Goal: Transaction & Acquisition: Book appointment/travel/reservation

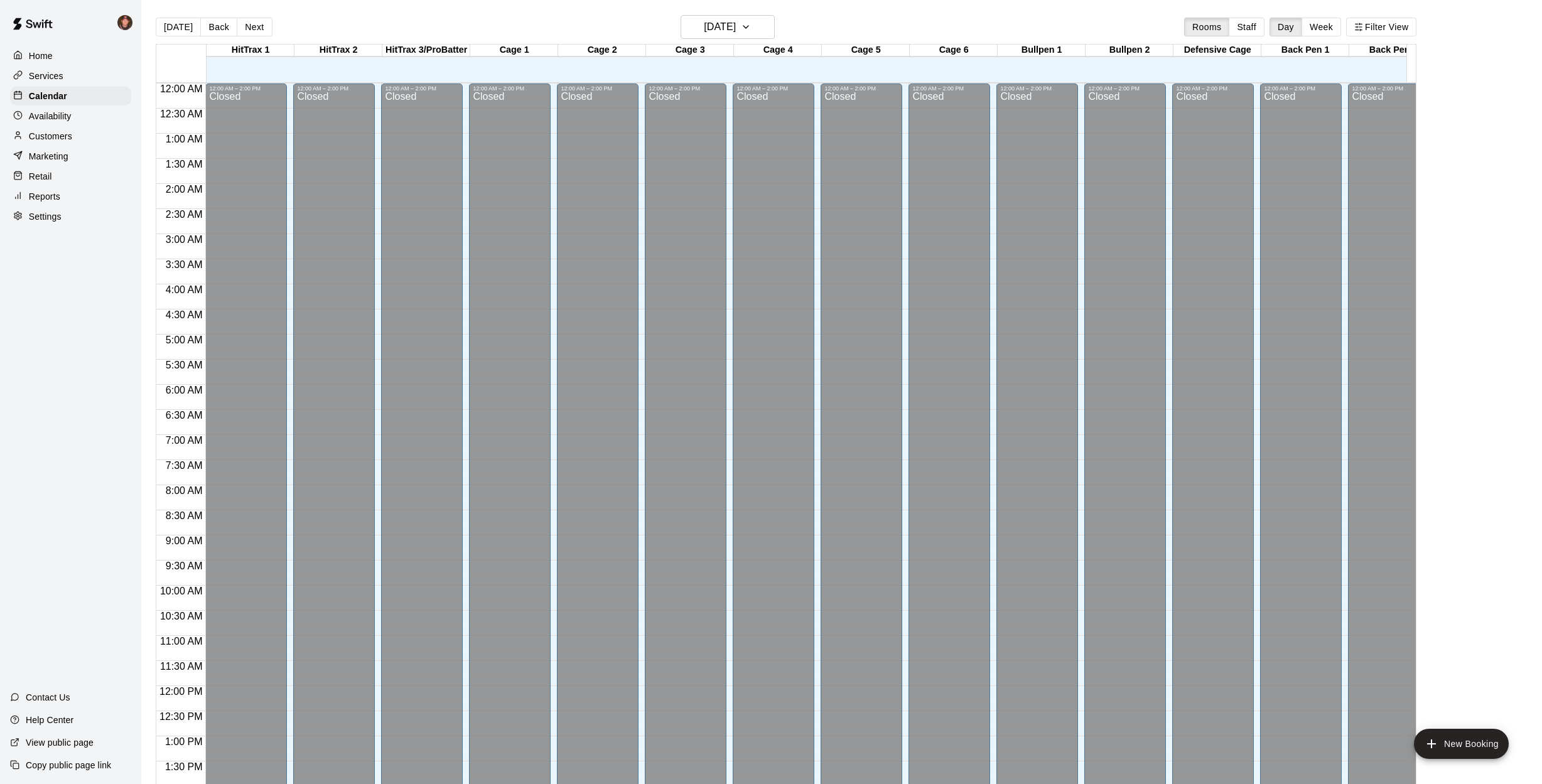
scroll to position [453, 0]
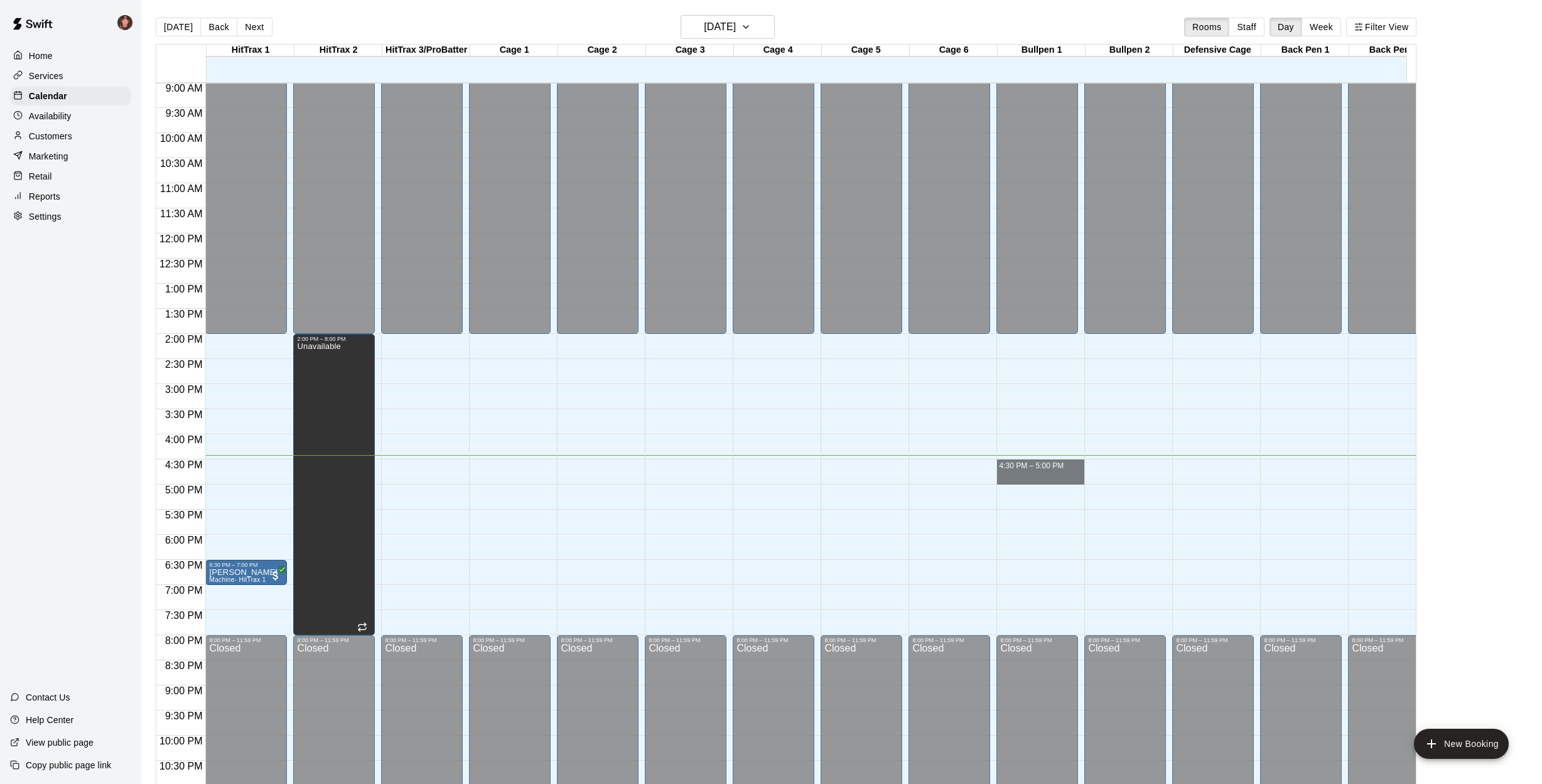
drag, startPoint x: 1051, startPoint y: 467, endPoint x: 1049, endPoint y: 479, distance: 12.2
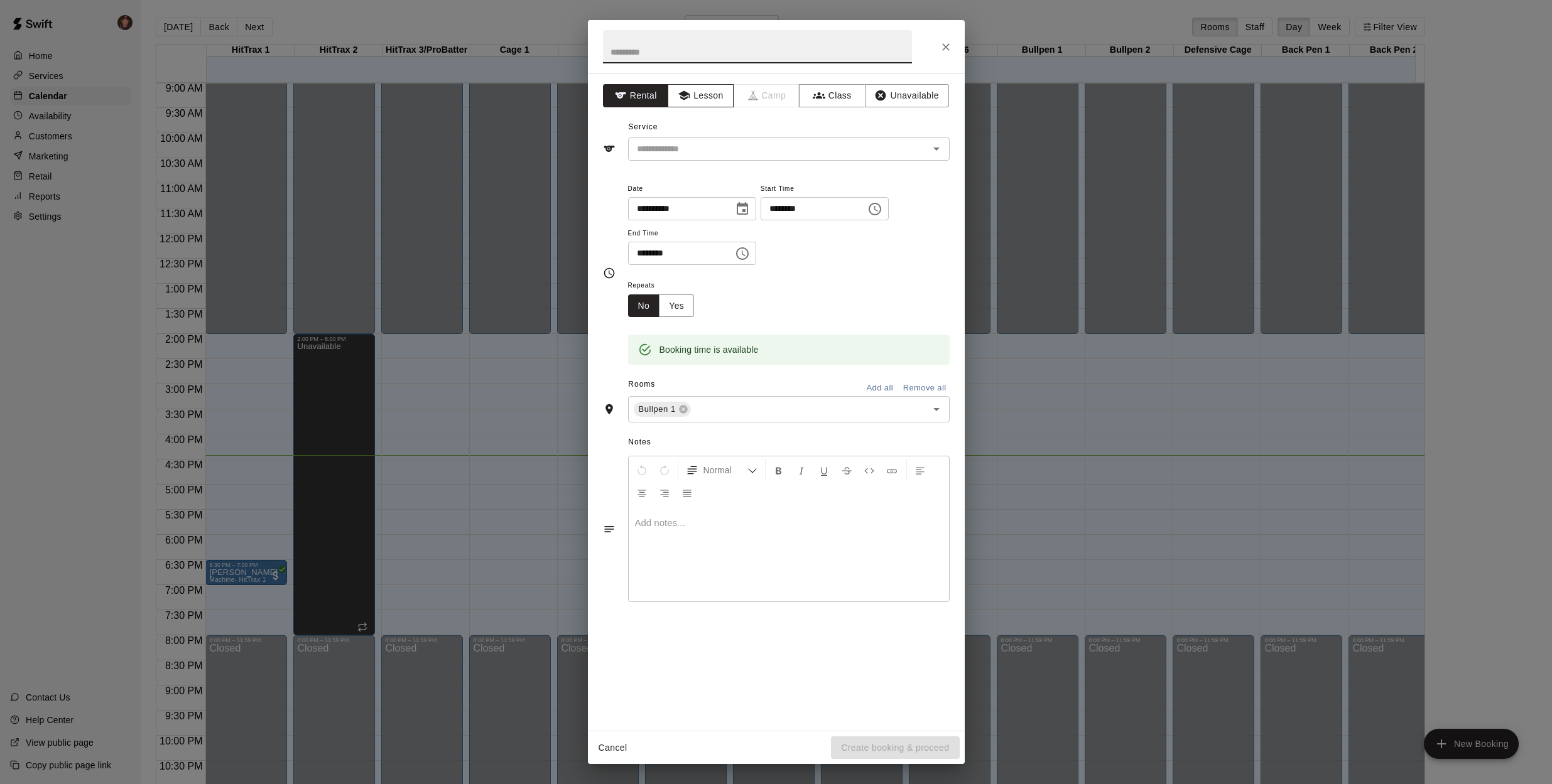
click at [705, 100] on button "Lesson" at bounding box center [701, 95] width 66 height 23
click at [703, 152] on input "text" at bounding box center [770, 149] width 277 height 16
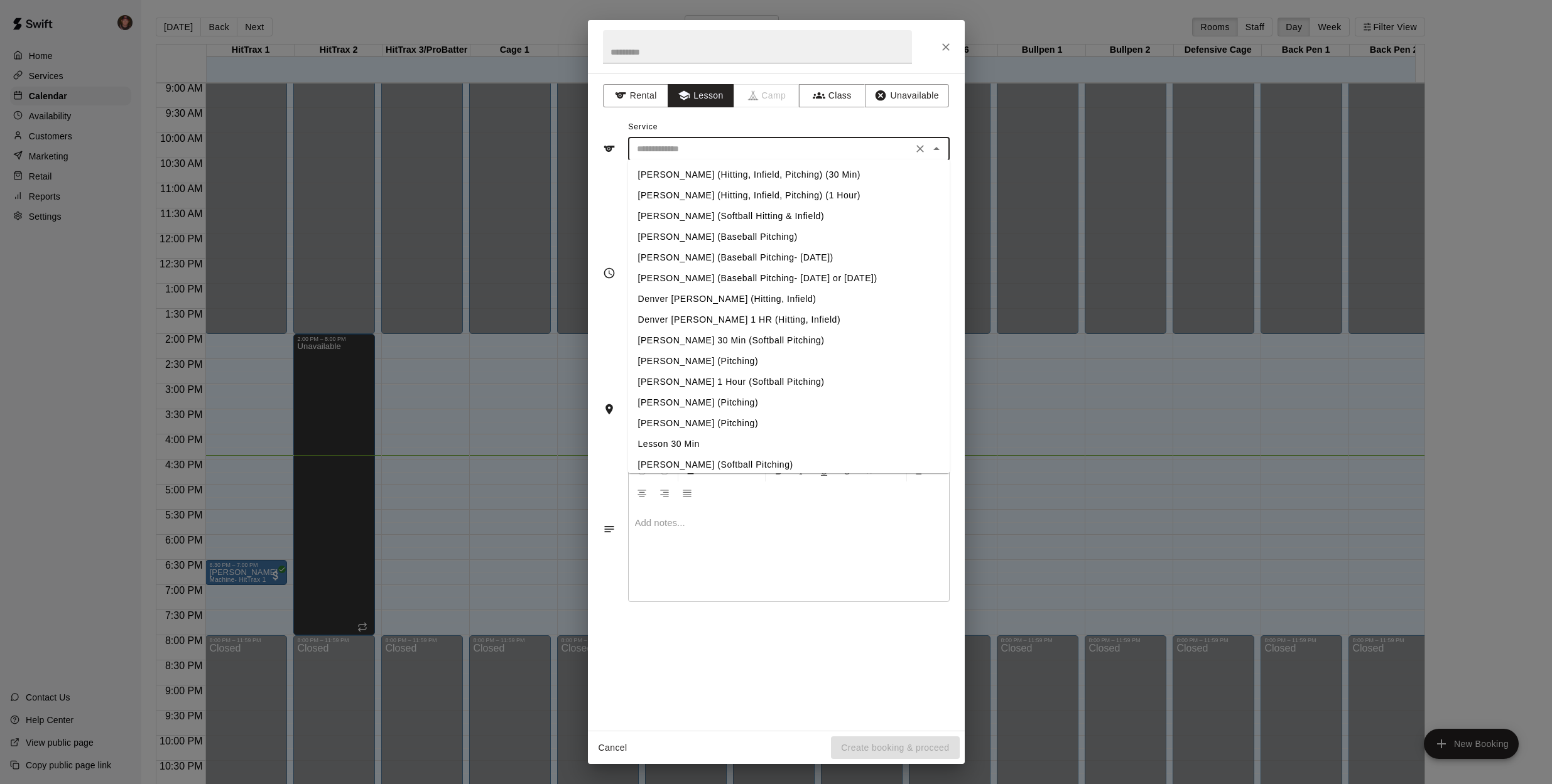
click at [672, 445] on li "Lesson 30 Min" at bounding box center [789, 445] width 322 height 20
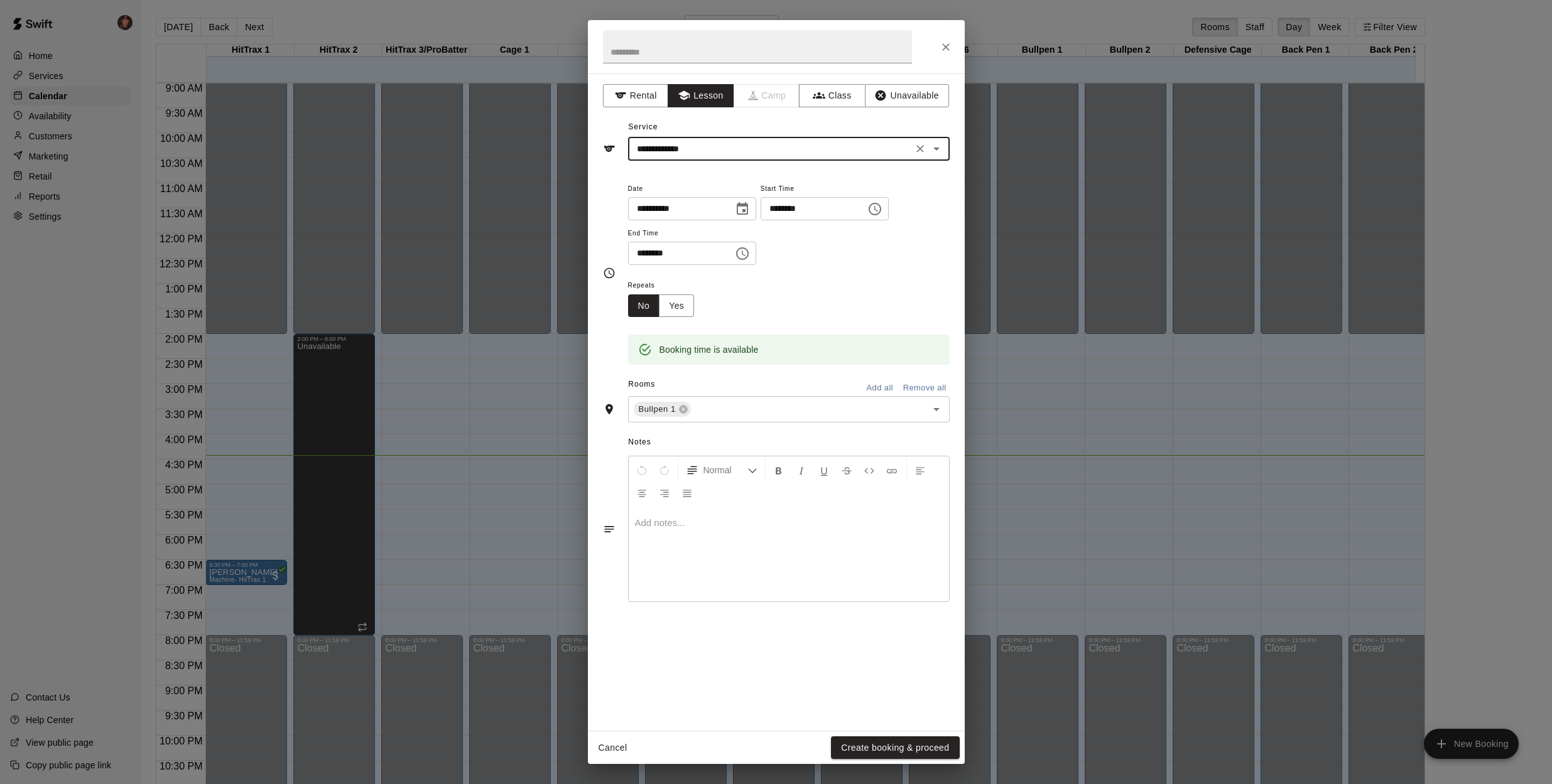
type input "**********"
click at [885, 747] on button "Create booking & proceed" at bounding box center [895, 748] width 128 height 23
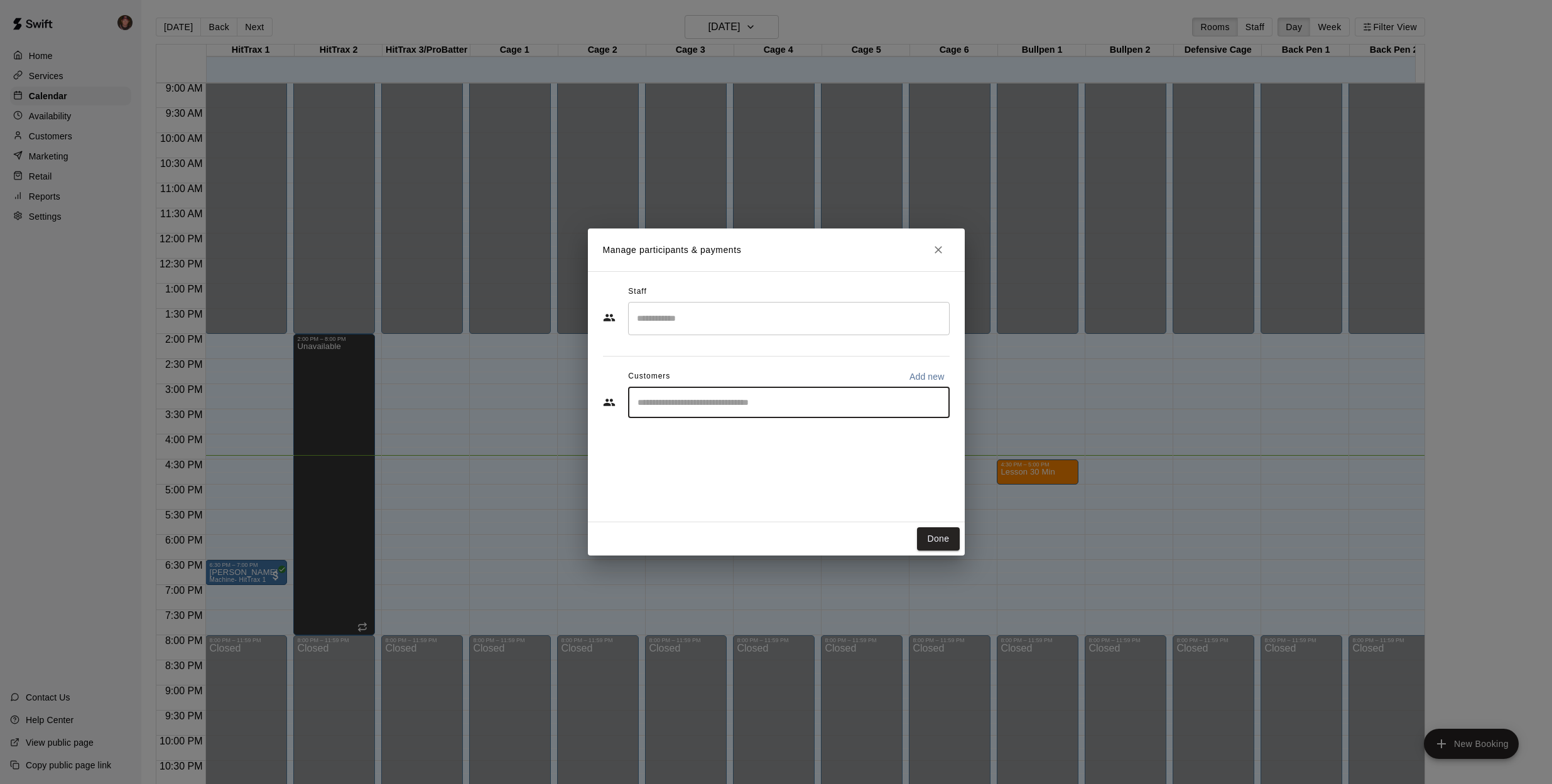
click at [783, 406] on input "Start typing to search customers..." at bounding box center [789, 403] width 311 height 13
type input "******"
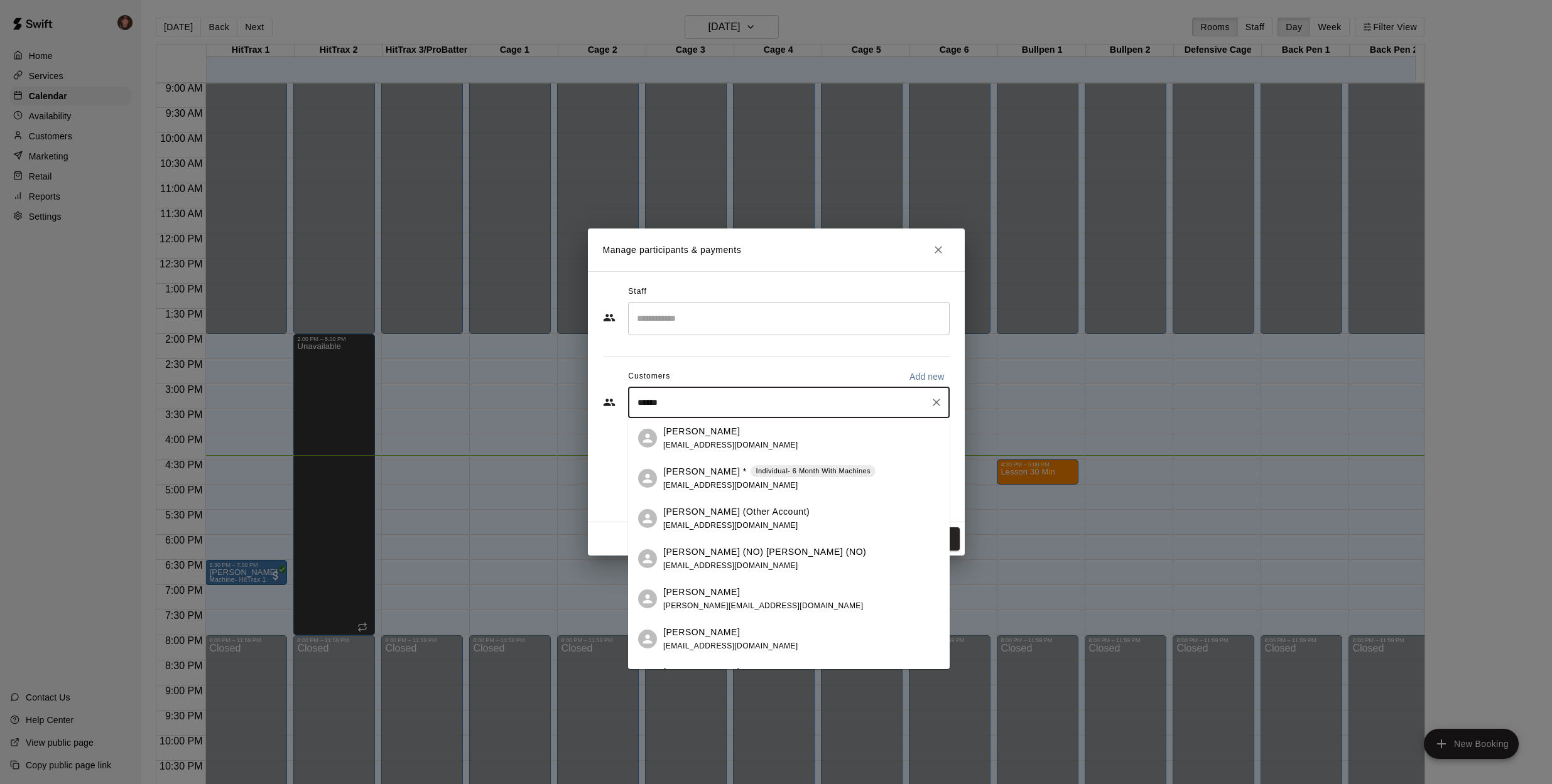
click at [691, 480] on div "[PERSON_NAME] * Individual- 6 Month With Machines [EMAIL_ADDRESS][DOMAIN_NAME]" at bounding box center [769, 478] width 212 height 27
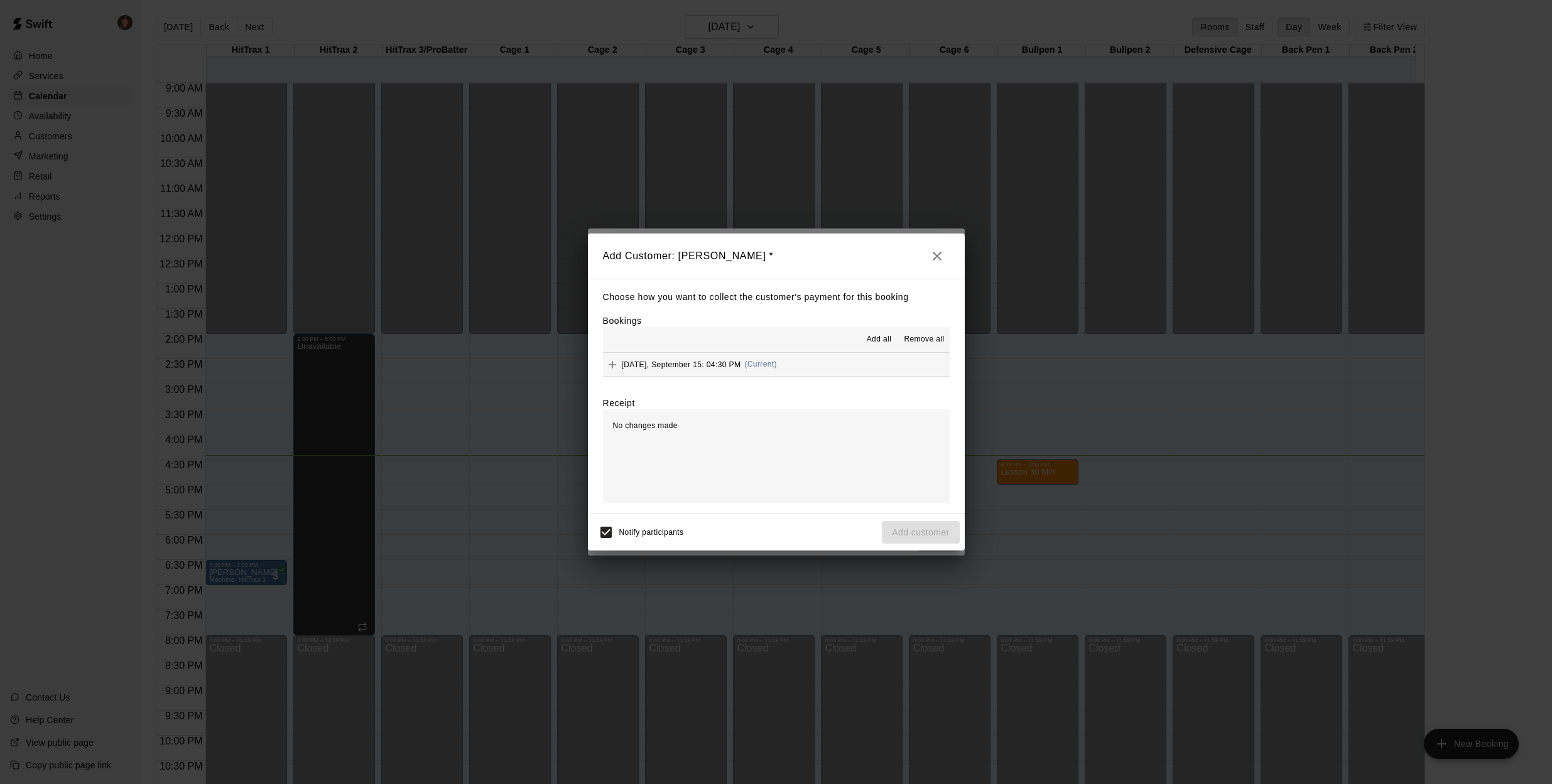
click at [810, 363] on button "[DATE], September 15: 04:30 PM (Current)" at bounding box center [776, 364] width 347 height 23
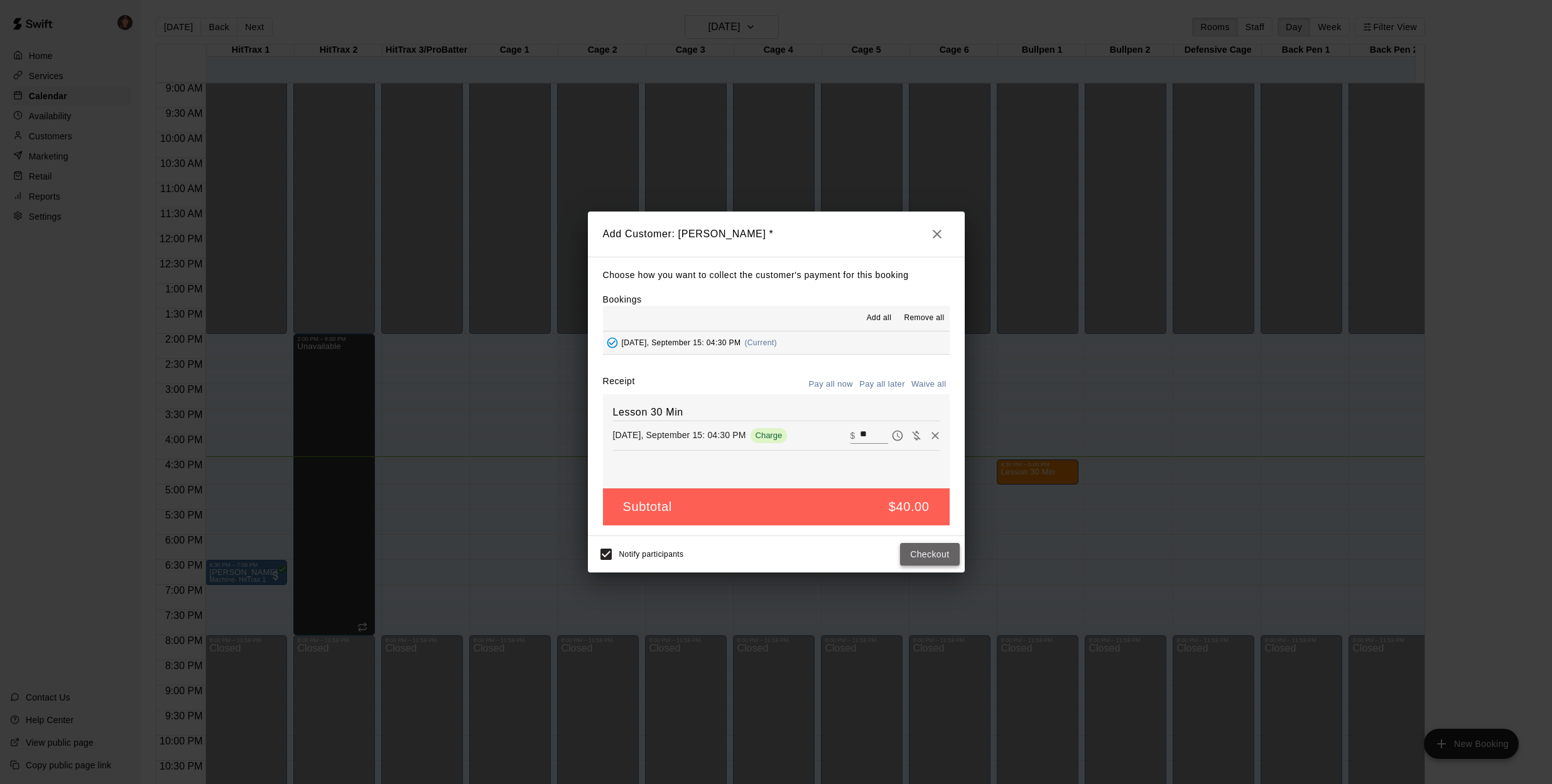
click at [925, 556] on button "Checkout" at bounding box center [930, 554] width 59 height 23
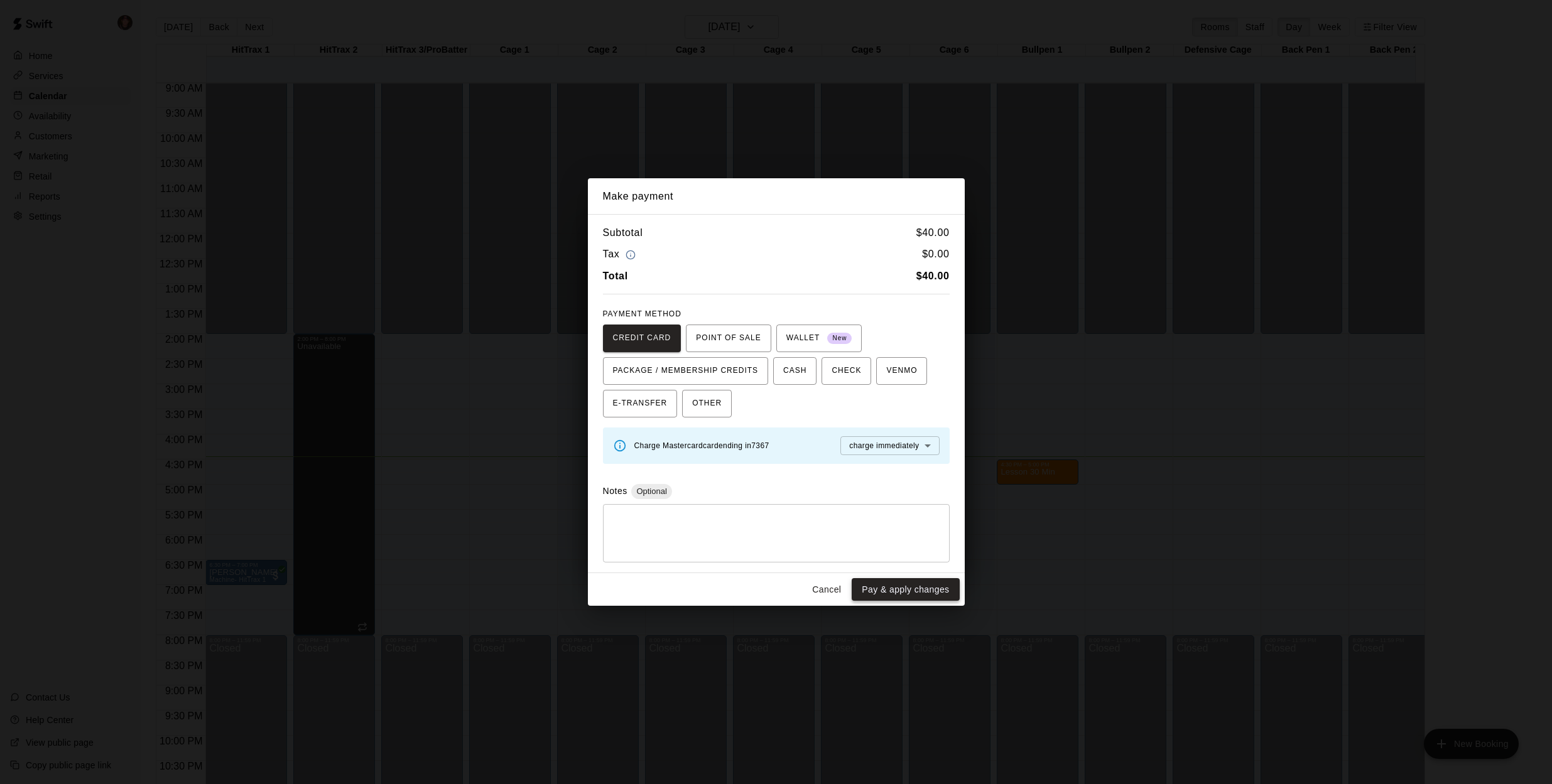
click at [901, 588] on button "Pay & apply changes" at bounding box center [905, 590] width 107 height 23
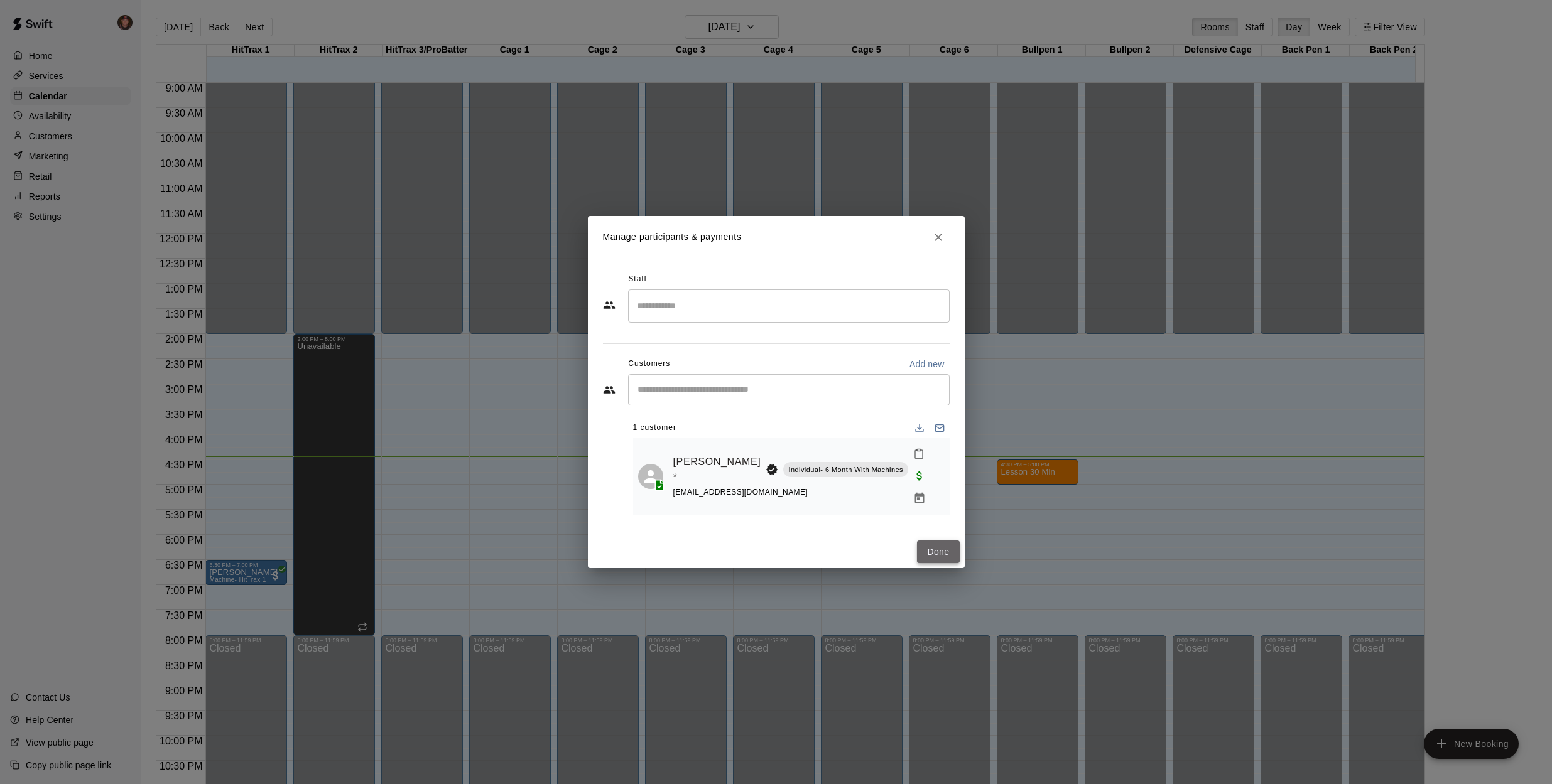
click at [948, 540] on button "Done" at bounding box center [938, 551] width 42 height 23
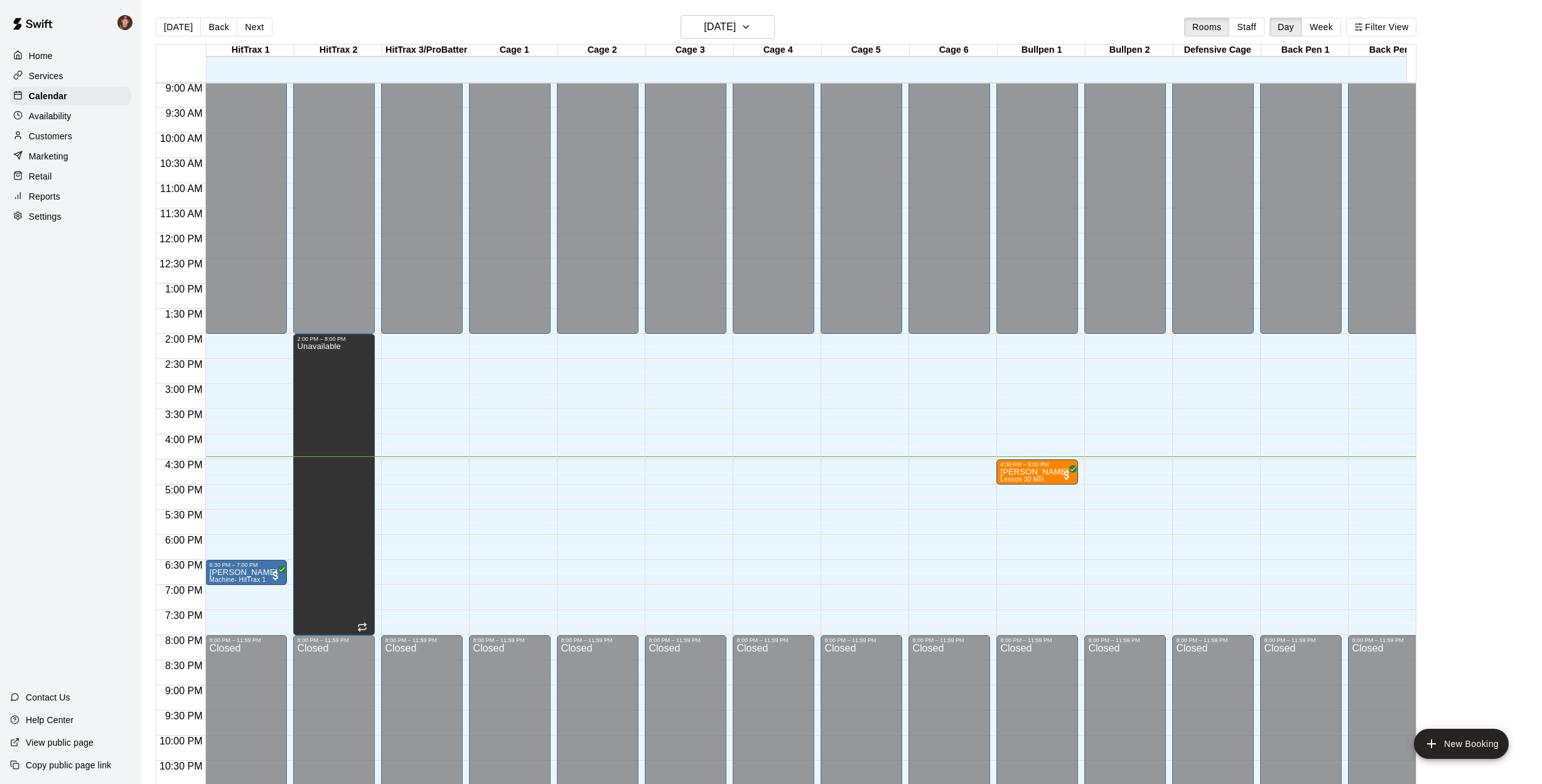
click at [148, 472] on div "[DATE] Back [DATE][DATE] Rooms Staff Day Week Filter View HitTrax 1 15 Mon HitT…" at bounding box center [786, 406] width 1280 height 784
